Goal: Task Accomplishment & Management: Manage account settings

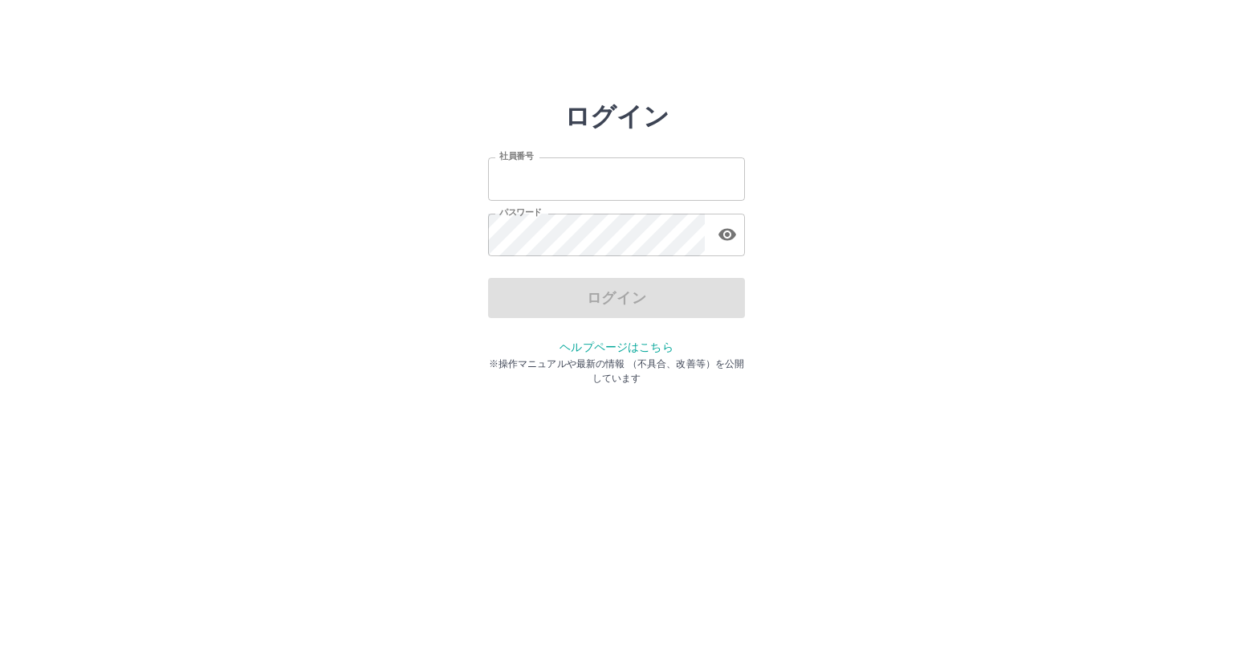
type input "*******"
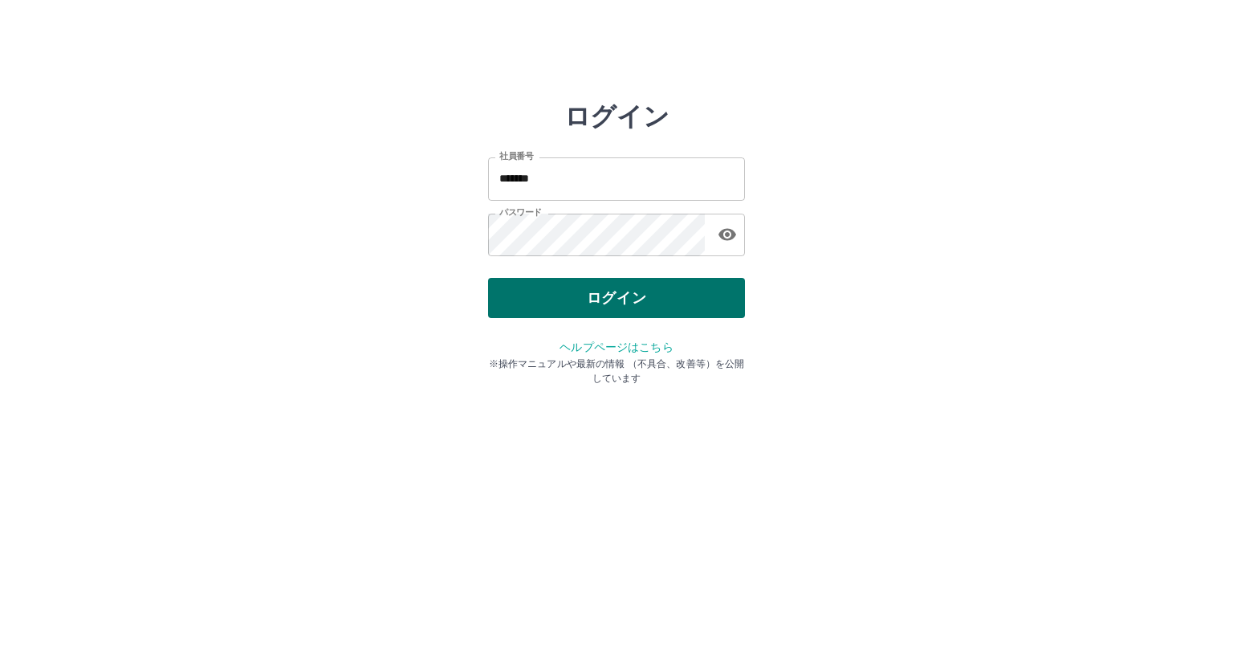
click at [540, 308] on div "ログイン" at bounding box center [616, 298] width 257 height 40
click at [542, 293] on button "ログイン" at bounding box center [616, 298] width 257 height 40
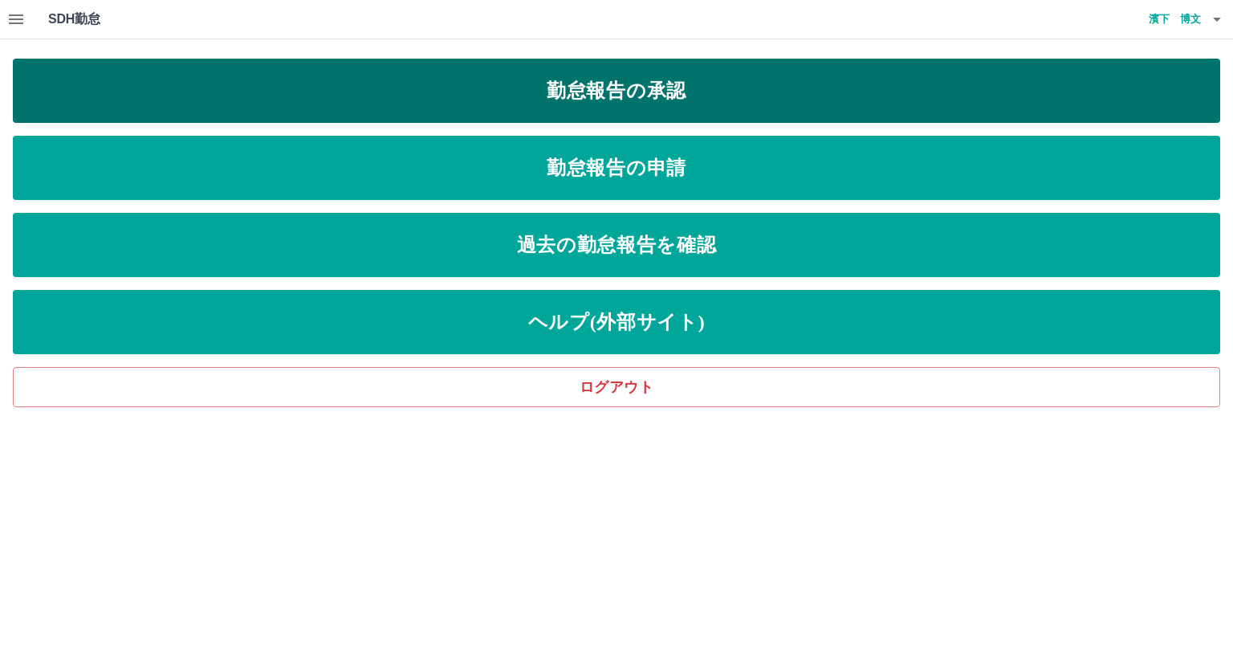
click at [668, 96] on link "勤怠報告の承認" at bounding box center [617, 91] width 1208 height 64
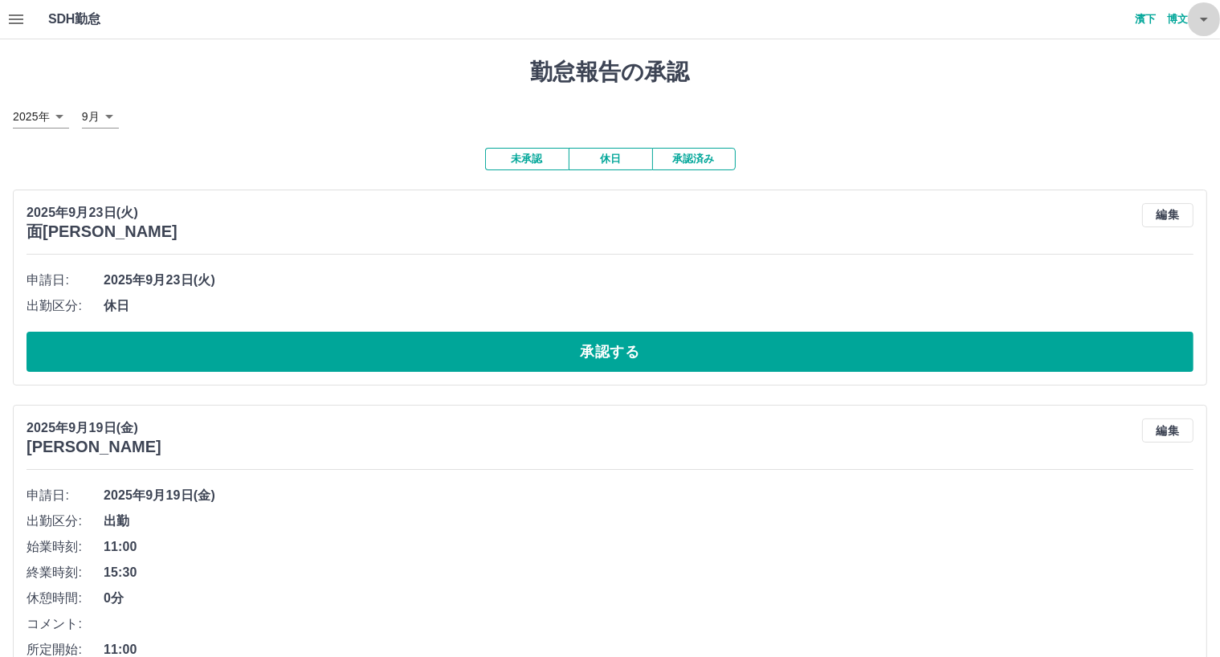
click at [1201, 20] on icon "button" at bounding box center [1203, 19] width 19 height 19
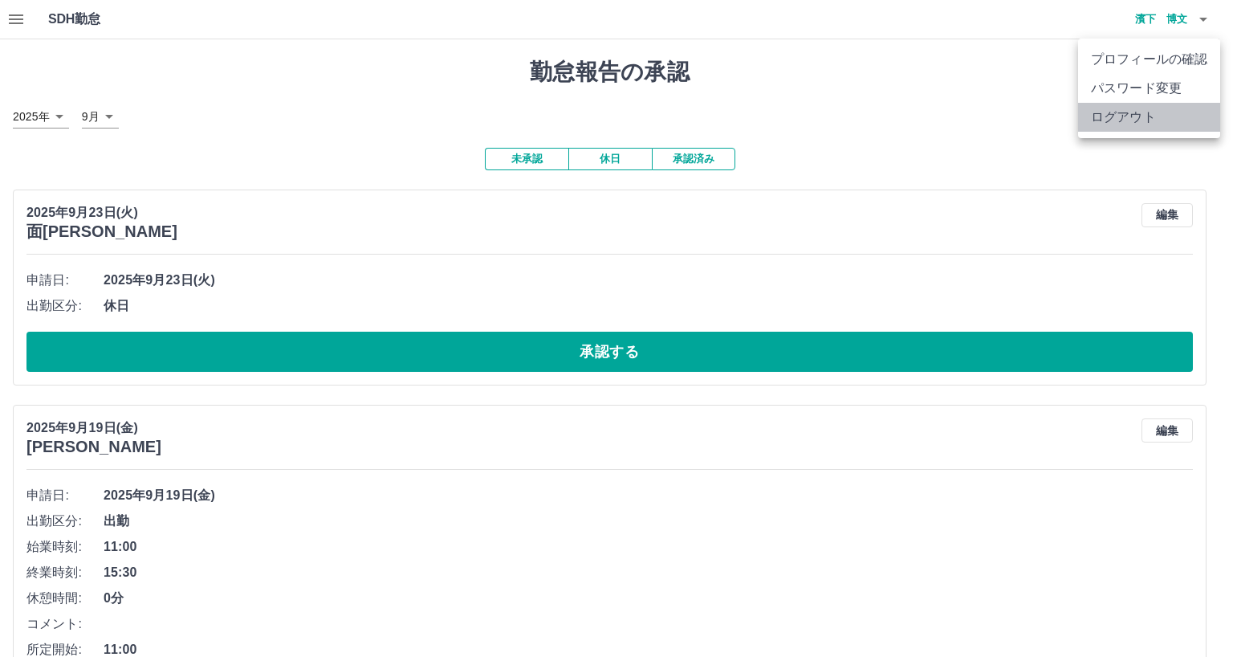
click at [1143, 119] on li "ログアウト" at bounding box center [1149, 117] width 142 height 29
